Goal: Information Seeking & Learning: Learn about a topic

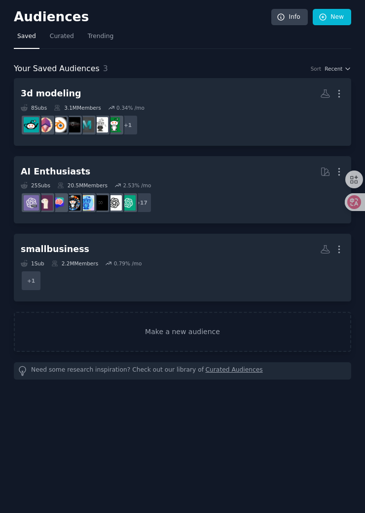
click at [215, 54] on div "Your Saved Audiences 3 Sort Recent 3d modeling More 8 Sub s 3.1M Members 0.34 %…" at bounding box center [183, 214] width 338 height 330
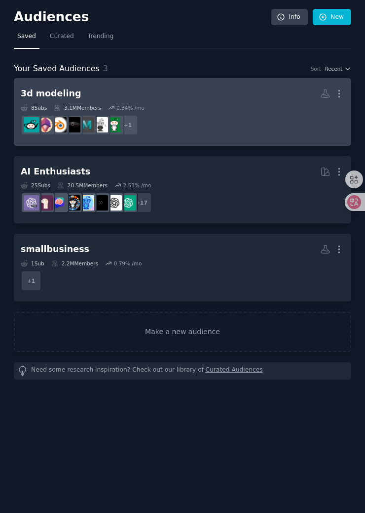
click at [185, 96] on h2 "3d modeling More" at bounding box center [183, 93] width 324 height 17
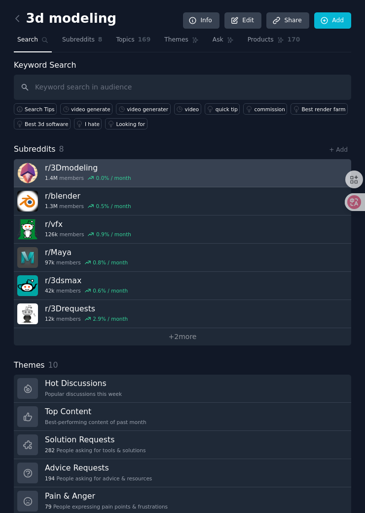
click at [71, 168] on h3 "r/ 3Dmodeling" at bounding box center [88, 167] width 86 height 10
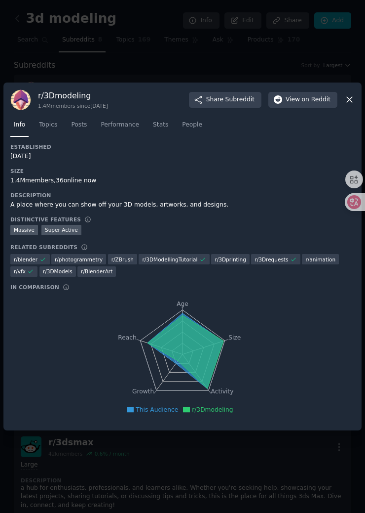
click at [352, 101] on icon at bounding box center [350, 99] width 10 height 10
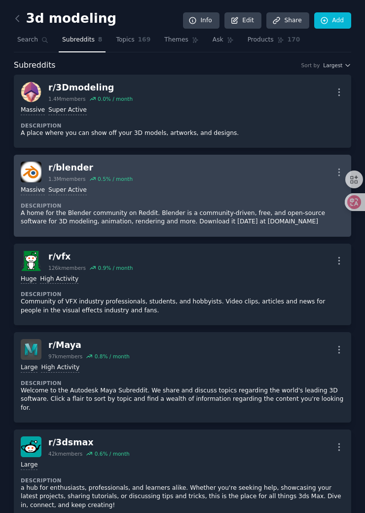
click at [58, 163] on div "r/ blender" at bounding box center [90, 167] width 84 height 12
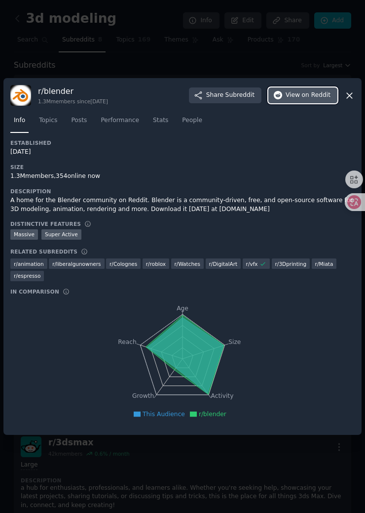
click at [327, 95] on span "on Reddit" at bounding box center [316, 95] width 29 height 9
drag, startPoint x: 347, startPoint y: 94, endPoint x: 337, endPoint y: 94, distance: 10.4
click at [347, 94] on icon at bounding box center [350, 95] width 10 height 10
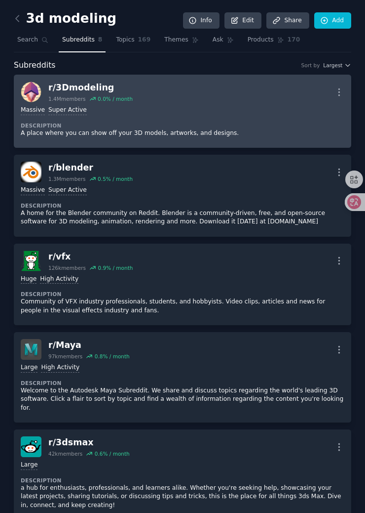
click at [91, 86] on div "r/ 3Dmodeling" at bounding box center [90, 87] width 84 height 12
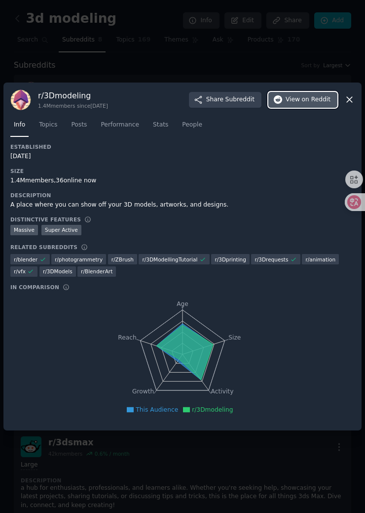
click at [306, 100] on span "on Reddit" at bounding box center [316, 99] width 29 height 9
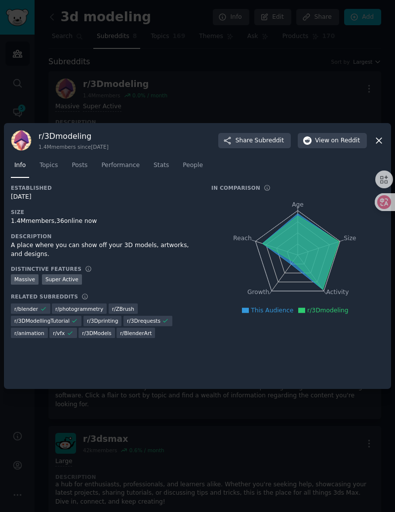
click at [305, 107] on div at bounding box center [197, 256] width 395 height 512
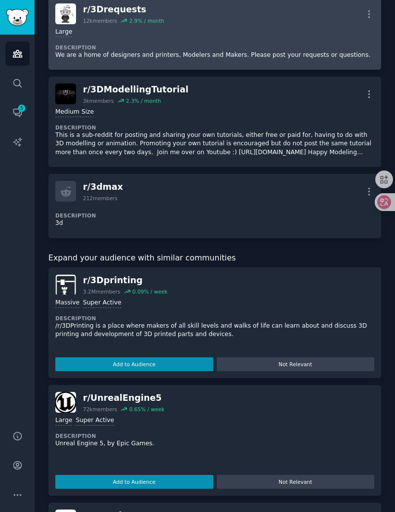
scroll to position [543, 0]
